Goal: Register for event/course

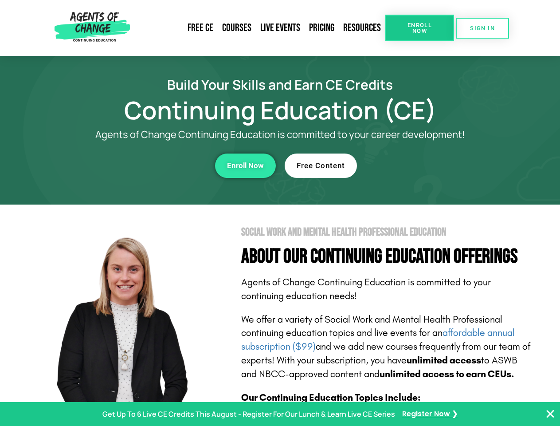
click at [280, 213] on section "Social Work and Mental Health Professional Education About Our Continuing Educa…" at bounding box center [280, 391] width 560 height 373
click at [420, 28] on span "Enroll Now" at bounding box center [420, 28] width 40 height 12
click at [483, 28] on span "SIGN IN" at bounding box center [482, 28] width 25 height 6
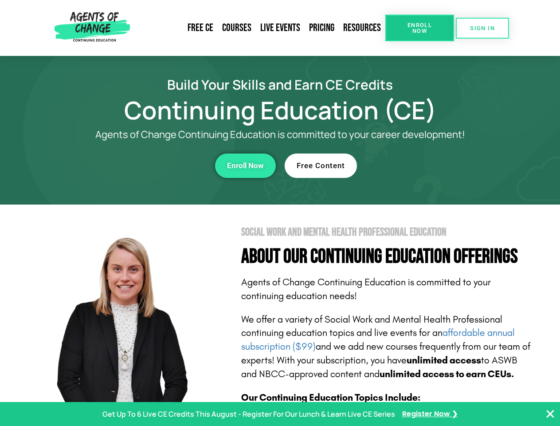
click at [154, 166] on div "Enroll Now" at bounding box center [154, 166] width 244 height 24
click at [245, 166] on span "Enroll Now" at bounding box center [245, 166] width 37 height 8
